Goal: Find contact information: Find contact information

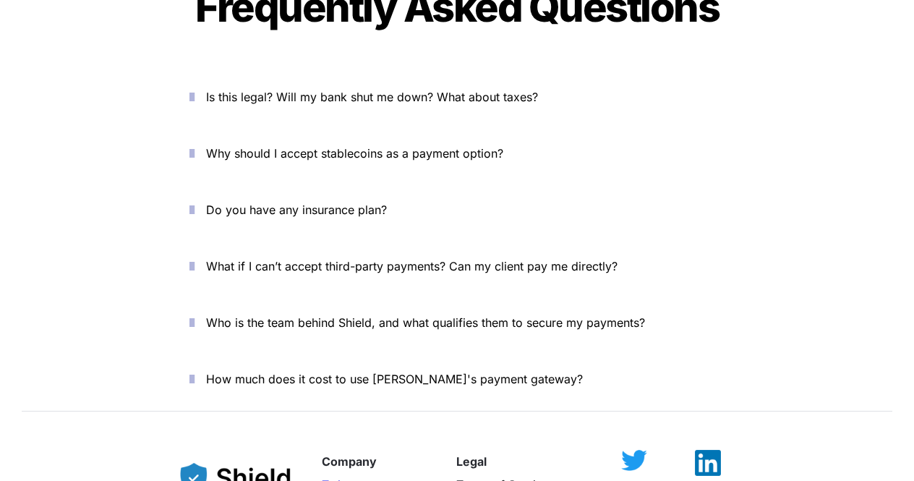
scroll to position [5306, 0]
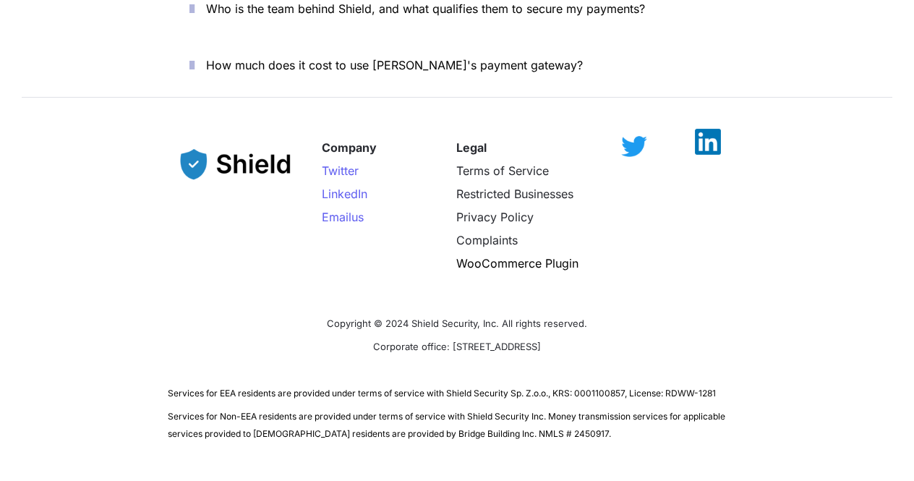
click at [700, 129] on img at bounding box center [708, 142] width 26 height 26
drag, startPoint x: 414, startPoint y: 266, endPoint x: 480, endPoint y: 266, distance: 66.6
click at [480, 318] on span "Copyright © 2024 Shield Security, Inc. All rights reserved." at bounding box center [457, 324] width 260 height 12
click at [451, 341] on span "Corporate office: [STREET_ADDRESS]" at bounding box center [457, 347] width 168 height 12
drag, startPoint x: 412, startPoint y: 264, endPoint x: 497, endPoint y: 269, distance: 84.8
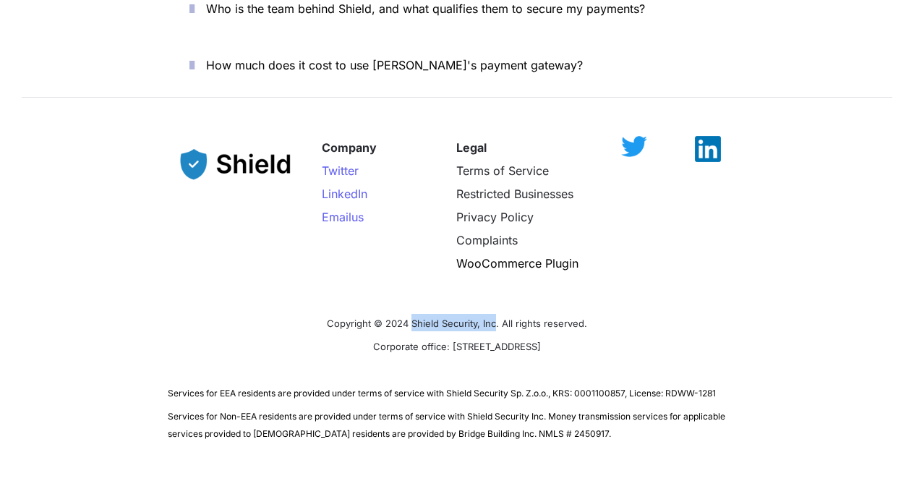
click at [497, 318] on span "Copyright © 2024 Shield Security, Inc. All rights reserved." at bounding box center [457, 324] width 260 height 12
copy span "Shield Security, Inc"
drag, startPoint x: 416, startPoint y: 293, endPoint x: 499, endPoint y: 61, distance: 246.0
click at [613, 334] on p "Corporate office: [STREET_ADDRESS]" at bounding box center [457, 345] width 579 height 23
copy span "[STREET_ADDRESS]"
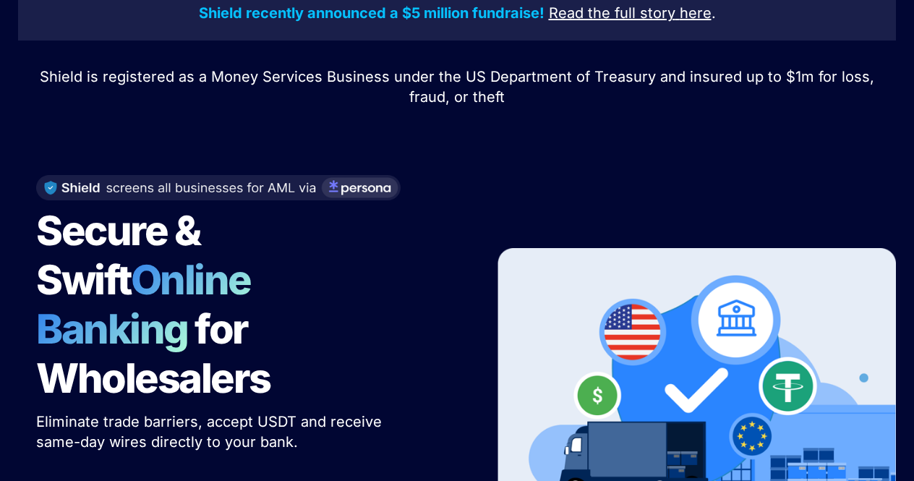
scroll to position [0, 0]
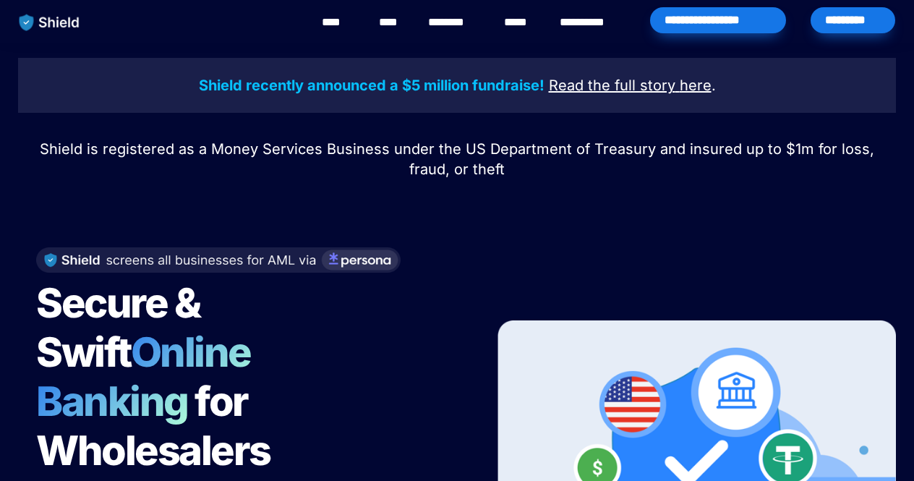
click at [457, 18] on link "********" at bounding box center [453, 22] width 51 height 17
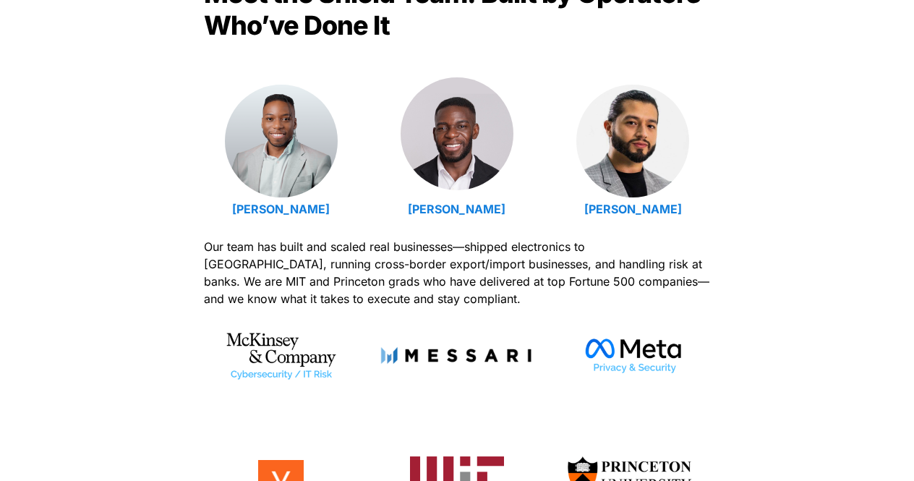
scroll to position [579, 0]
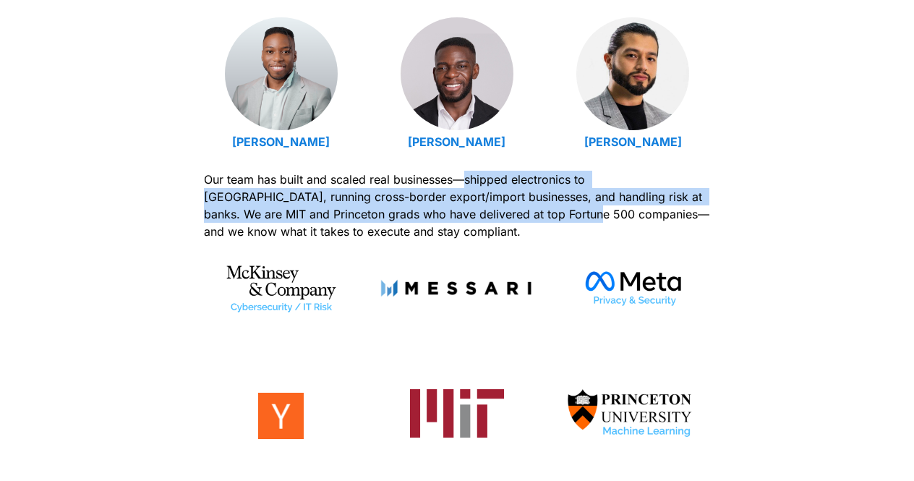
drag, startPoint x: 469, startPoint y: 180, endPoint x: 495, endPoint y: 205, distance: 36.3
click at [495, 205] on span "Our team has built and scaled real businesses—shipped electronics to [GEOGRAPHI…" at bounding box center [458, 205] width 509 height 67
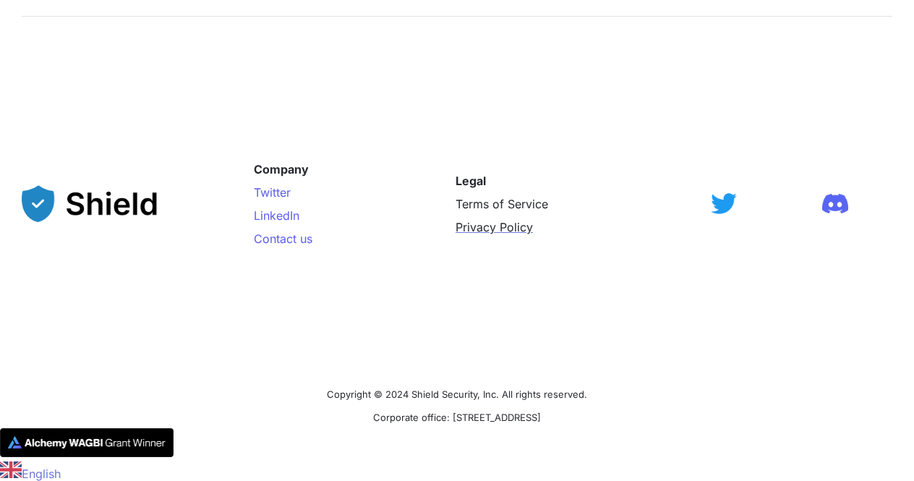
scroll to position [2471, 0]
